Goal: Information Seeking & Learning: Learn about a topic

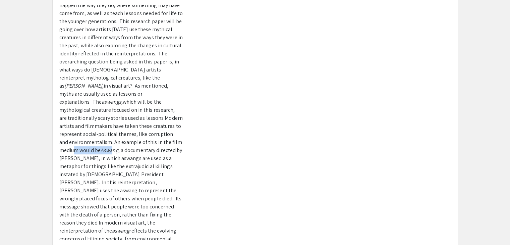
drag, startPoint x: 75, startPoint y: 136, endPoint x: 112, endPoint y: 135, distance: 37.2
click at [112, 135] on p "Filipino mythology, containing creatures like the aswang and kapre, has had an …" at bounding box center [121, 118] width 124 height 298
click at [150, 147] on span ", a documentary directed by [PERSON_NAME], in which aswangs are used as a metap…" at bounding box center [120, 186] width 123 height 79
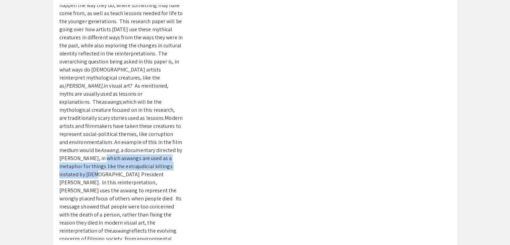
drag, startPoint x: 109, startPoint y: 143, endPoint x: 88, endPoint y: 155, distance: 24.5
click at [88, 155] on span ", a documentary directed by [PERSON_NAME], in which aswangs are used as a metap…" at bounding box center [120, 186] width 123 height 79
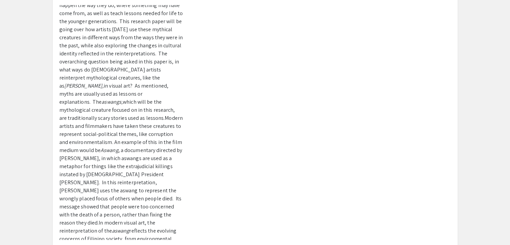
click at [118, 161] on span ", a documentary directed by [PERSON_NAME], in which aswangs are used as a metap…" at bounding box center [120, 186] width 123 height 79
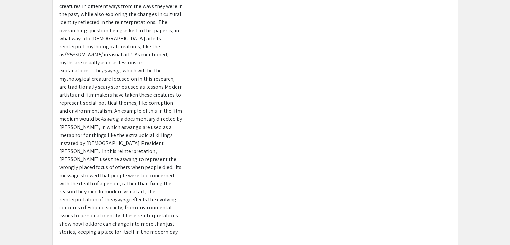
scroll to position [148, 0]
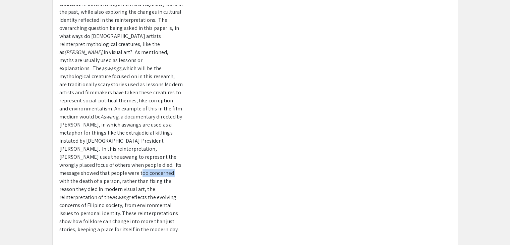
drag, startPoint x: 108, startPoint y: 156, endPoint x: 137, endPoint y: 160, distance: 28.7
click at [137, 160] on span ", a documentary directed by [PERSON_NAME], in which aswangs are used as a metap…" at bounding box center [120, 152] width 123 height 79
drag, startPoint x: 154, startPoint y: 157, endPoint x: 118, endPoint y: 164, distance: 36.9
click at [118, 164] on span ", a documentary directed by [PERSON_NAME], in which aswangs are used as a metap…" at bounding box center [120, 152] width 123 height 79
click at [142, 185] on span "In modern visual art, the reinterpretation of the" at bounding box center [107, 192] width 96 height 15
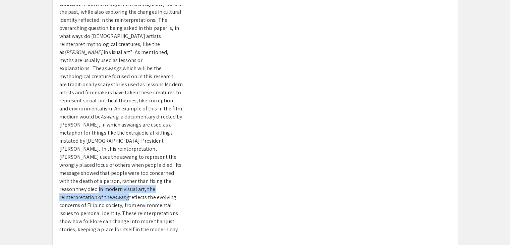
drag, startPoint x: 122, startPoint y: 165, endPoint x: 127, endPoint y: 172, distance: 8.5
click at [127, 172] on p "Filipino mythology, containing creatures like the aswang and kapre, has had an …" at bounding box center [121, 85] width 124 height 298
drag, startPoint x: 128, startPoint y: 173, endPoint x: 144, endPoint y: 173, distance: 15.8
click at [144, 193] on span "reflects the evolving concerns of Filipino society, from environmental issues t…" at bounding box center [118, 212] width 119 height 39
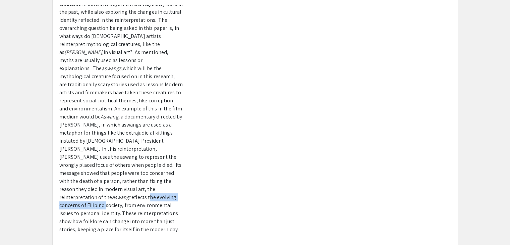
drag, startPoint x: 146, startPoint y: 173, endPoint x: 103, endPoint y: 180, distance: 43.9
click at [103, 193] on span "reflects the evolving concerns of Filipino society, from environmental issues t…" at bounding box center [118, 212] width 119 height 39
drag, startPoint x: 104, startPoint y: 181, endPoint x: 119, endPoint y: 181, distance: 14.8
click at [119, 193] on span "reflects the evolving concerns of Filipino society, from environmental issues t…" at bounding box center [118, 212] width 119 height 39
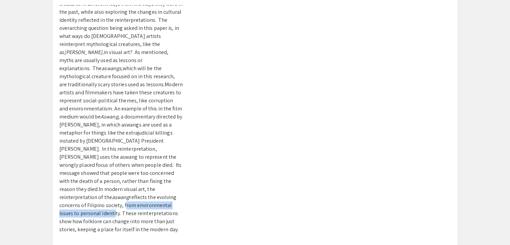
drag, startPoint x: 123, startPoint y: 180, endPoint x: 112, endPoint y: 189, distance: 14.5
click at [112, 193] on span "reflects the evolving concerns of Filipino society, from environmental issues t…" at bounding box center [118, 212] width 119 height 39
click at [119, 193] on span "reflects the evolving concerns of Filipino society, from environmental issues t…" at bounding box center [118, 212] width 119 height 39
click at [283, 193] on div at bounding box center [322, 122] width 268 height 235
